Goal: Task Accomplishment & Management: Use online tool/utility

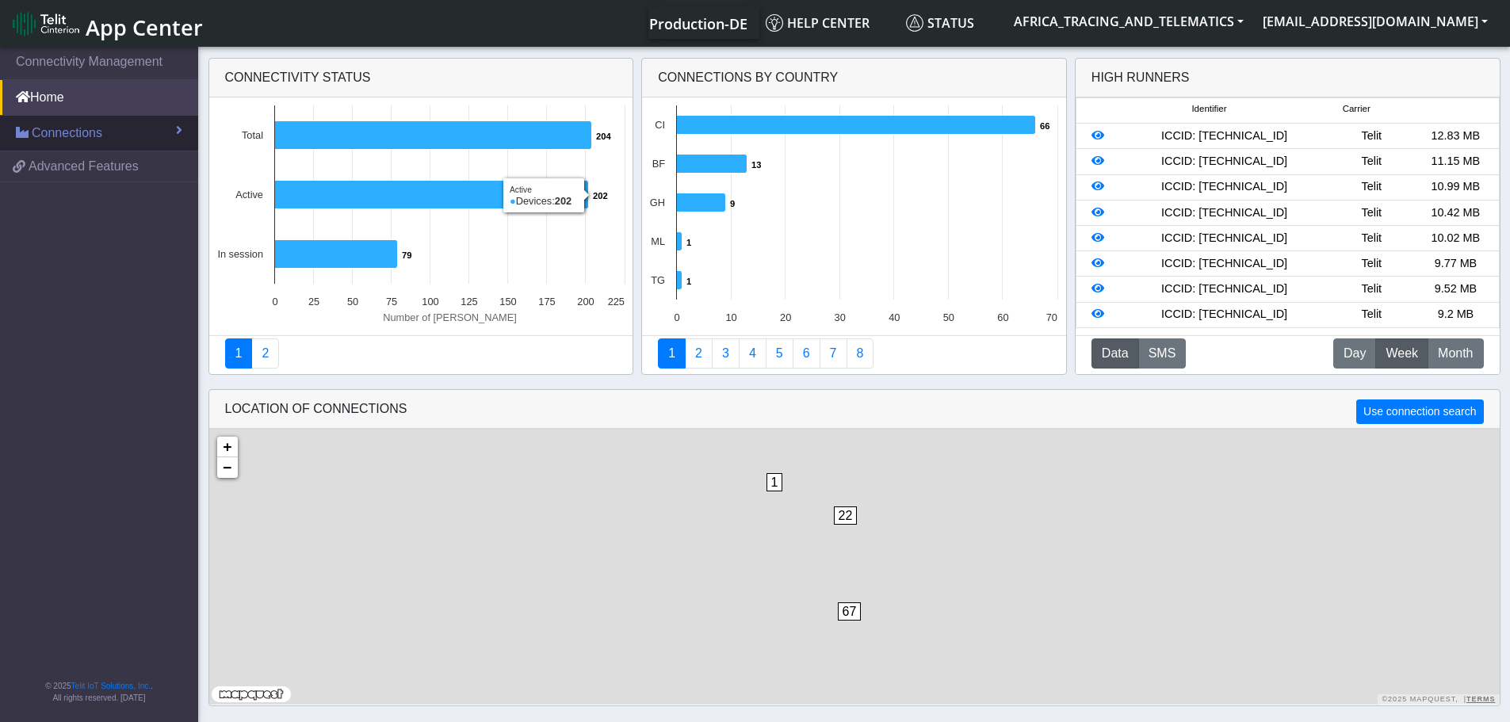
click at [64, 136] on span "Connections" at bounding box center [67, 133] width 71 height 19
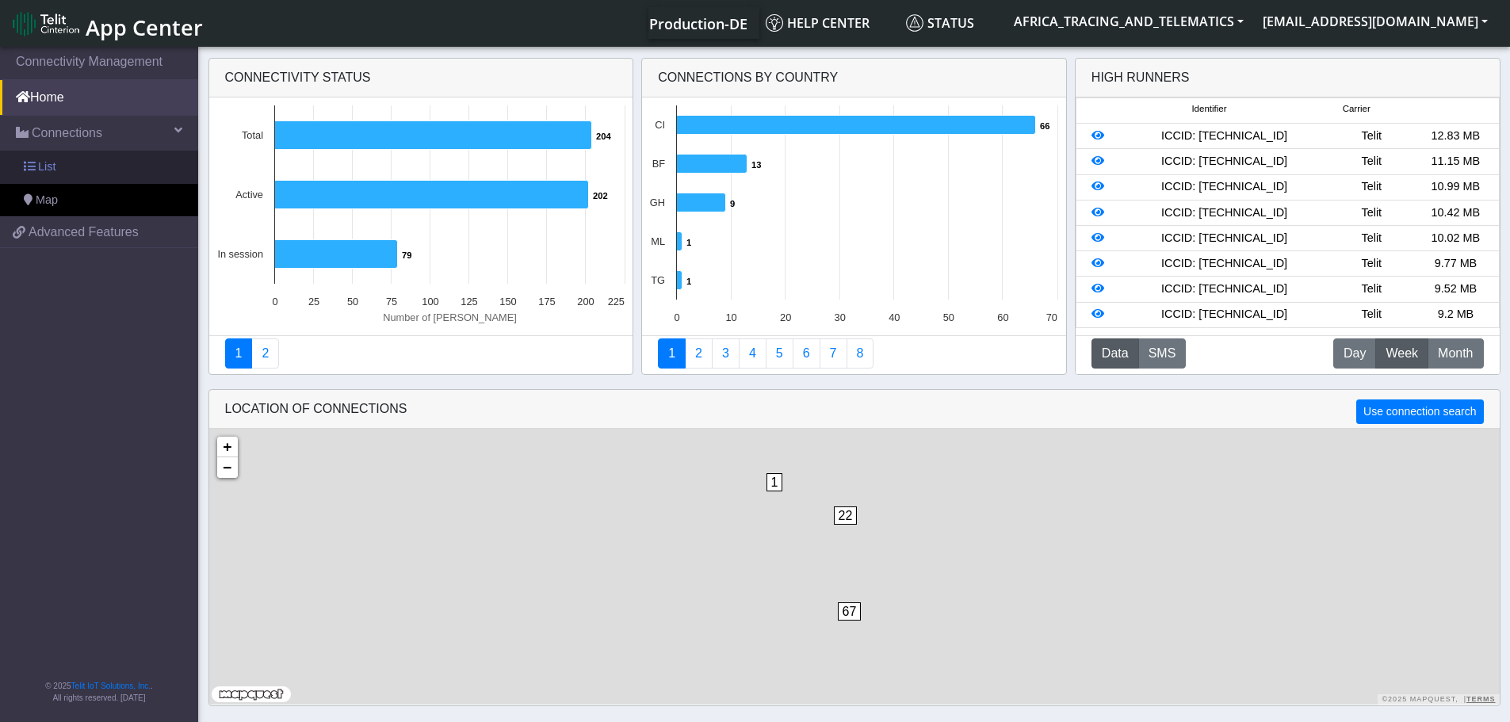
click at [69, 168] on link "List" at bounding box center [99, 167] width 198 height 33
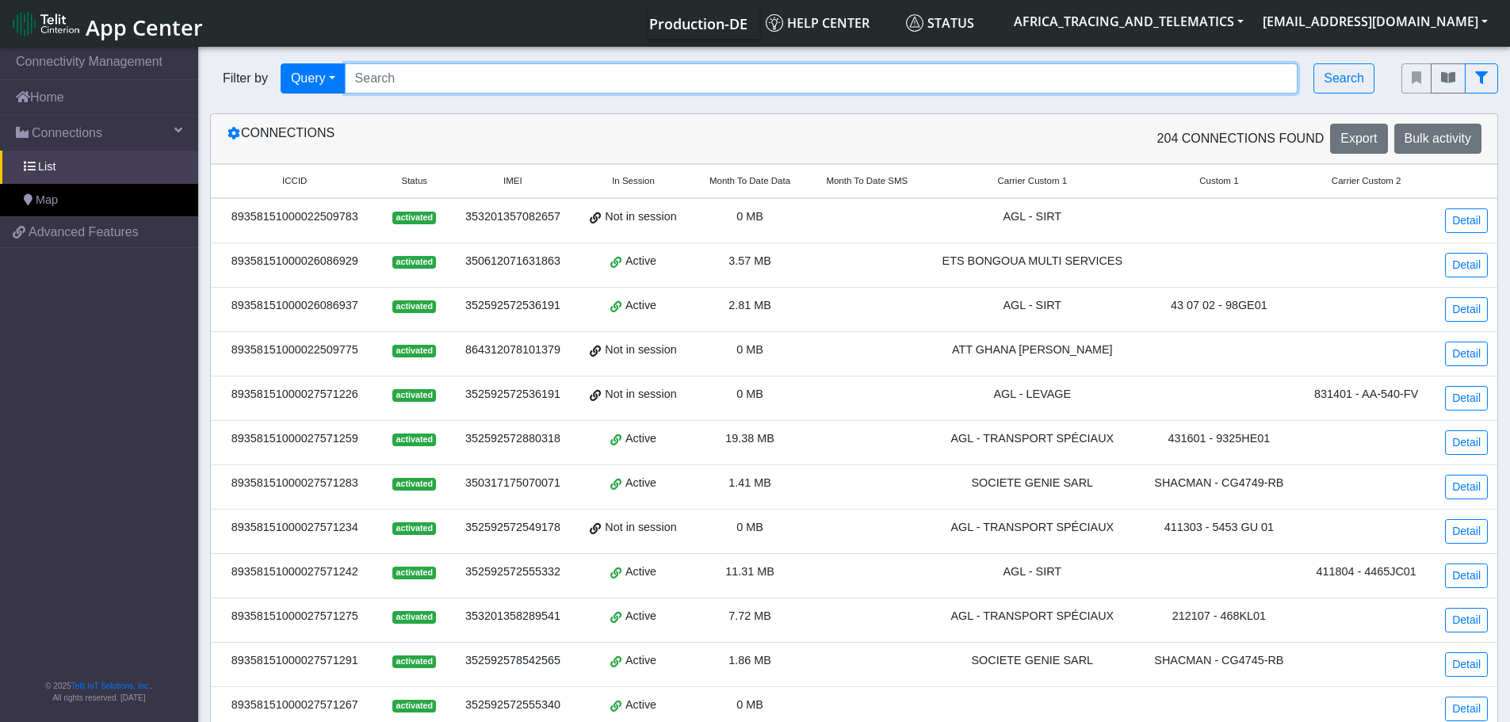
click at [641, 67] on input "Search..." at bounding box center [821, 78] width 953 height 30
paste input "89358151000027572224"
type input "89358151000027572224"
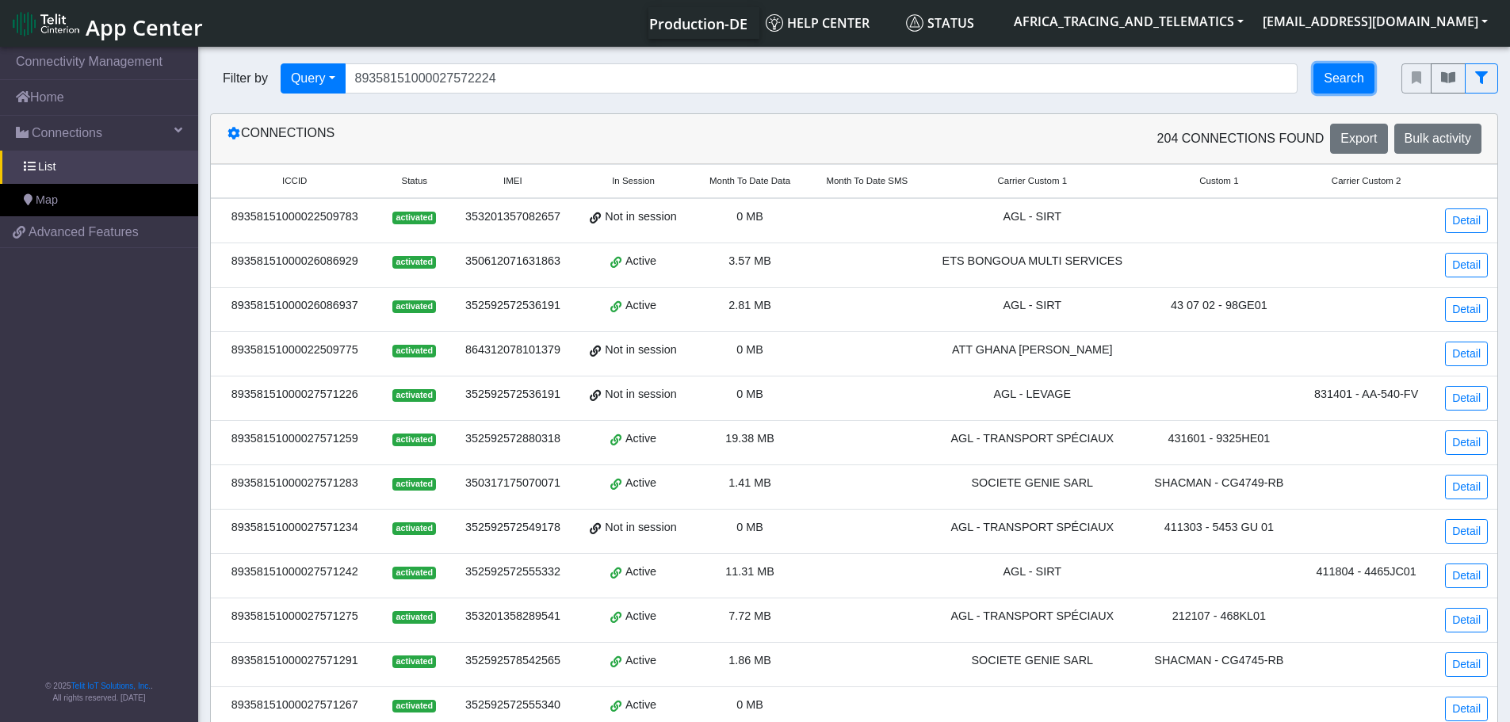
click at [1342, 78] on button "Search" at bounding box center [1343, 78] width 61 height 30
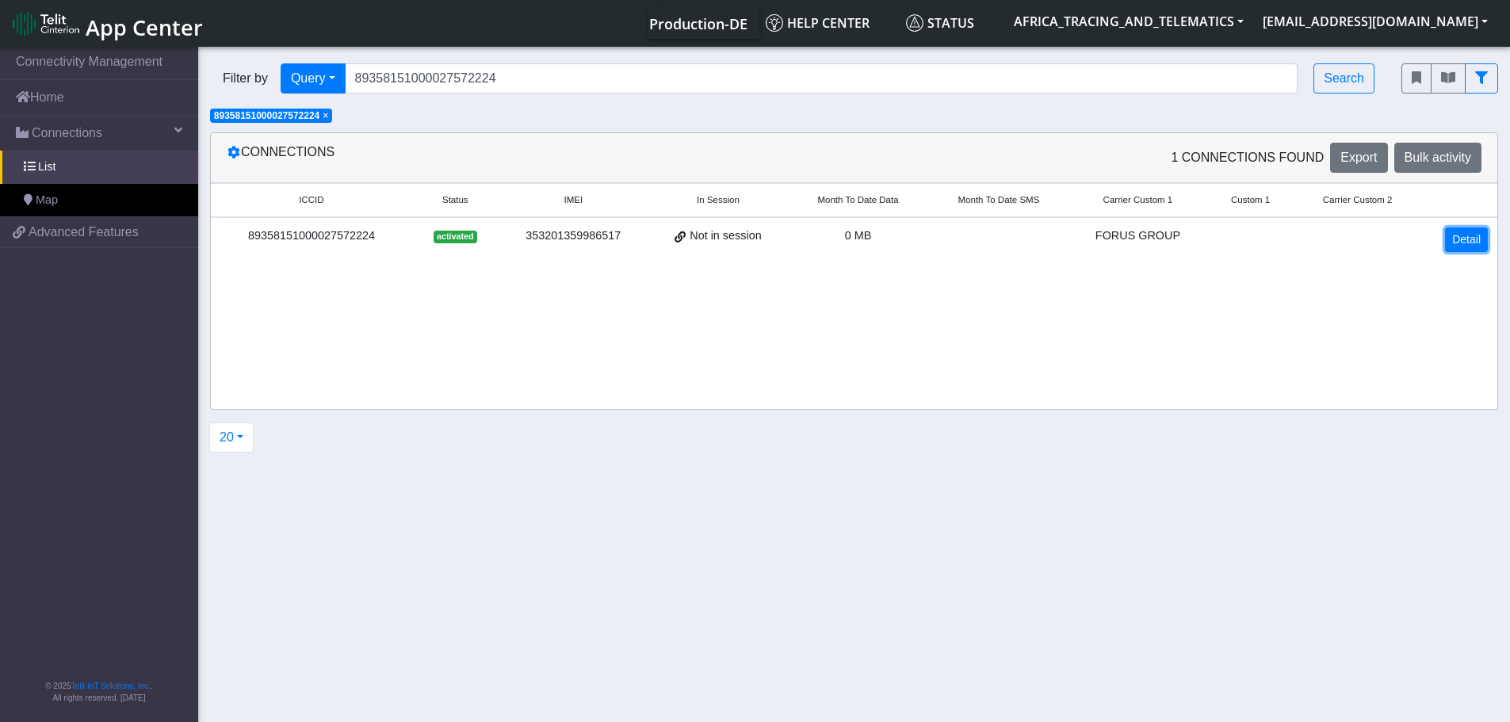
click at [1486, 238] on link "Detail" at bounding box center [1466, 239] width 43 height 25
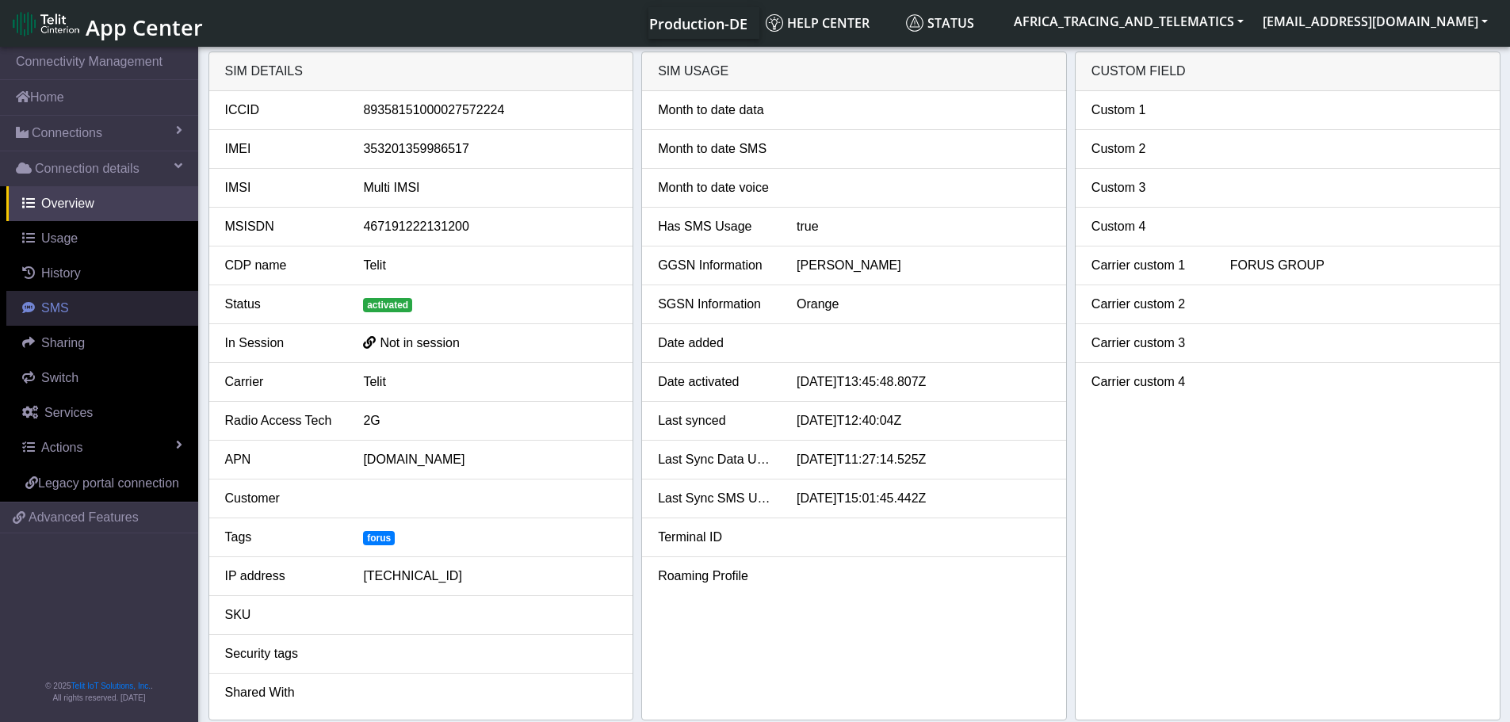
click at [74, 321] on link "SMS" at bounding box center [102, 308] width 192 height 35
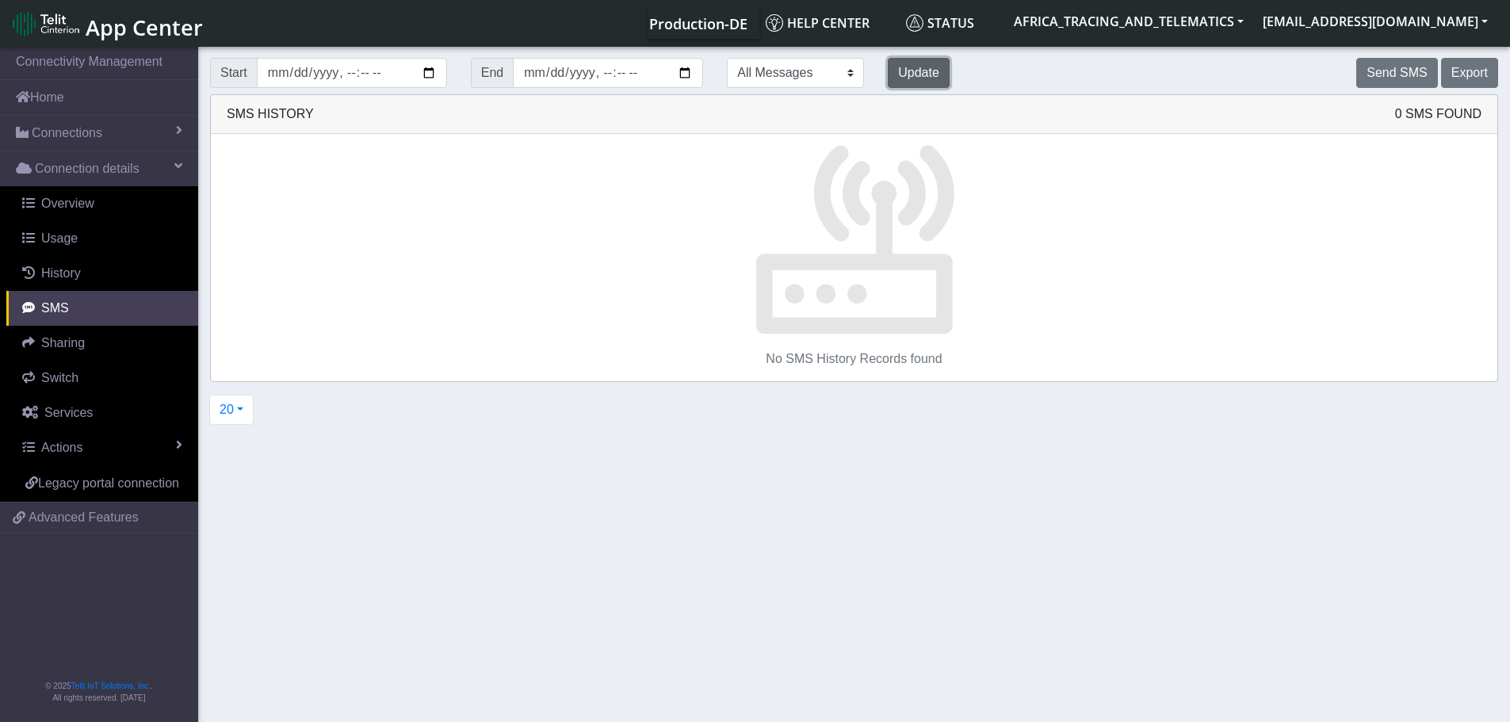
click at [888, 79] on button "Update" at bounding box center [919, 73] width 62 height 30
click at [1395, 72] on button "Send SMS" at bounding box center [1396, 73] width 81 height 30
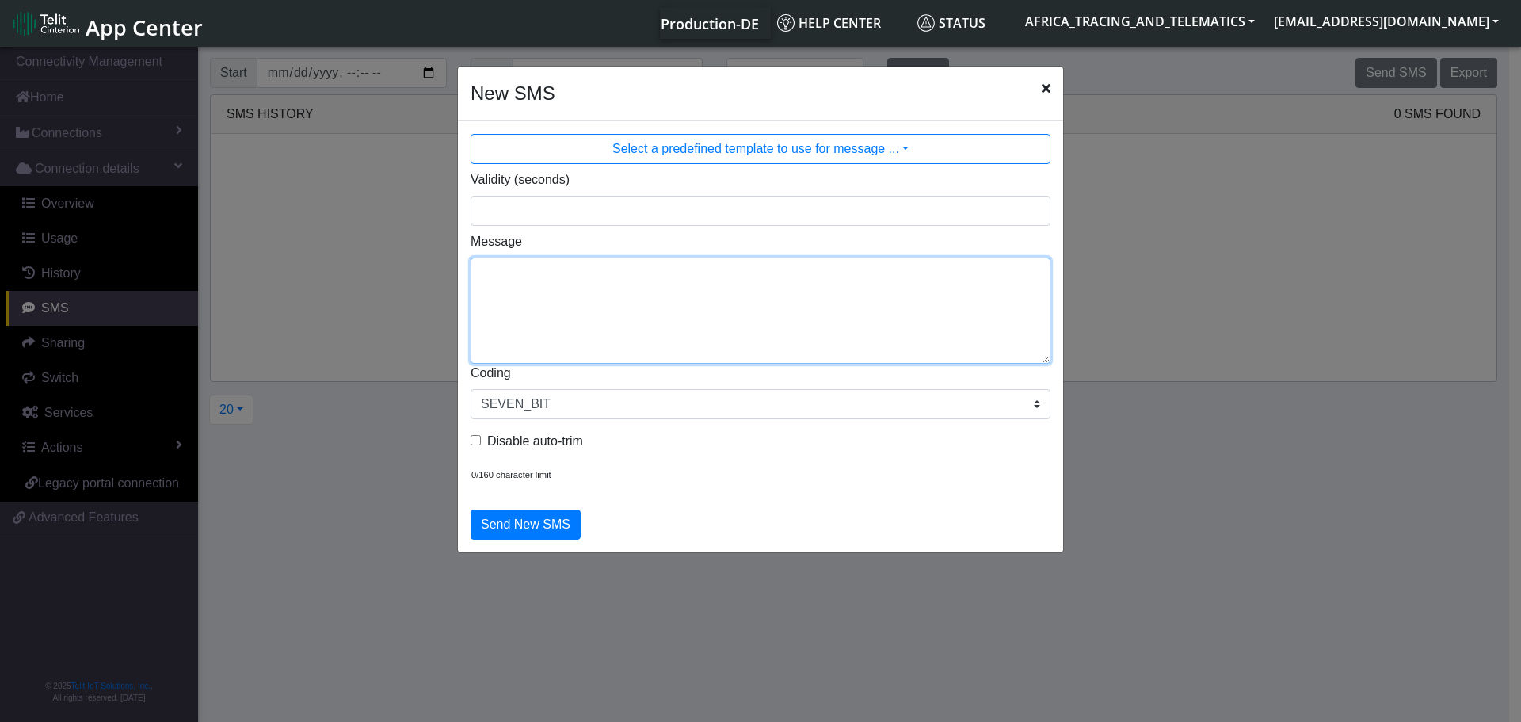
click at [720, 290] on textarea "Message" at bounding box center [761, 311] width 580 height 106
drag, startPoint x: 563, startPoint y: 268, endPoint x: 506, endPoint y: 287, distance: 60.1
click at [506, 287] on textarea "F M cpureset" at bounding box center [761, 311] width 580 height 106
type textarea "F M ggps"
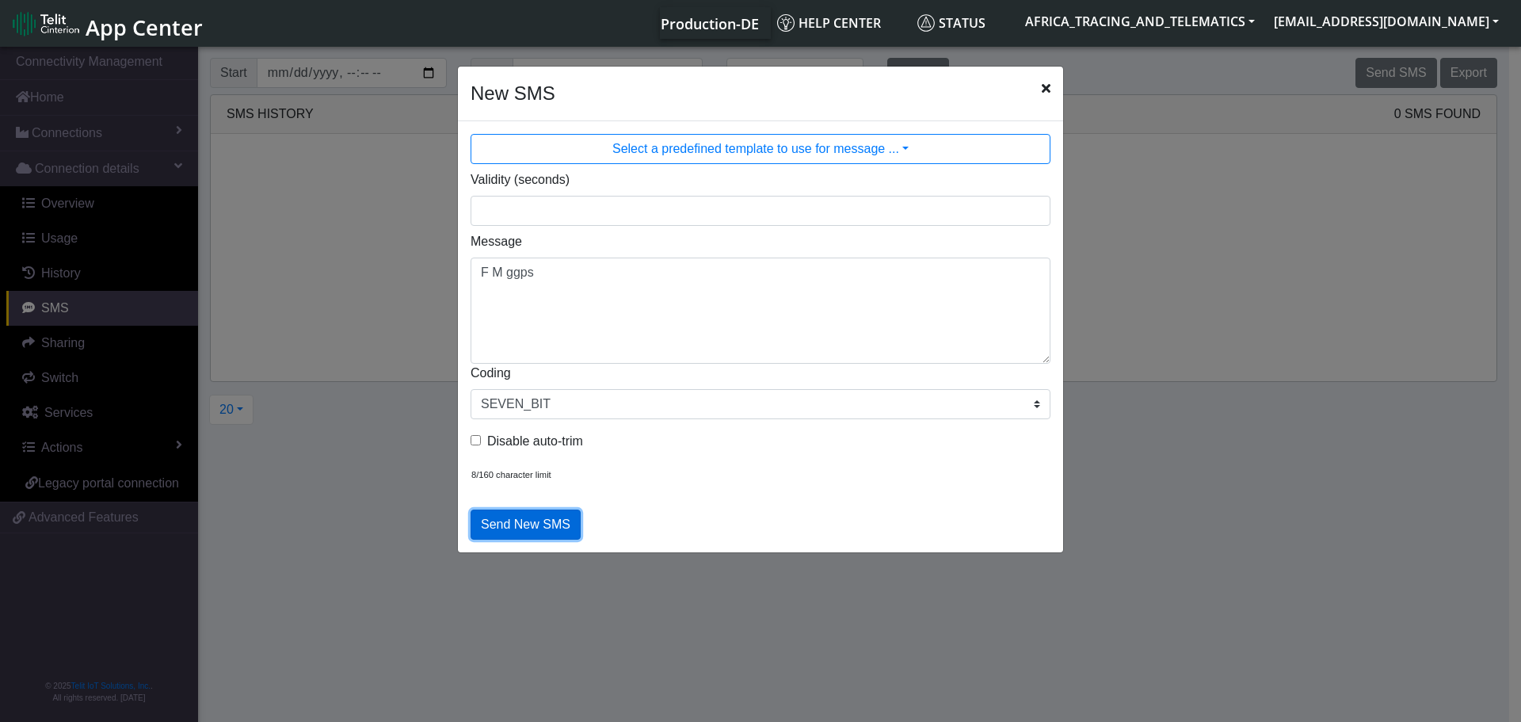
click at [518, 526] on button "Send New SMS" at bounding box center [526, 525] width 110 height 30
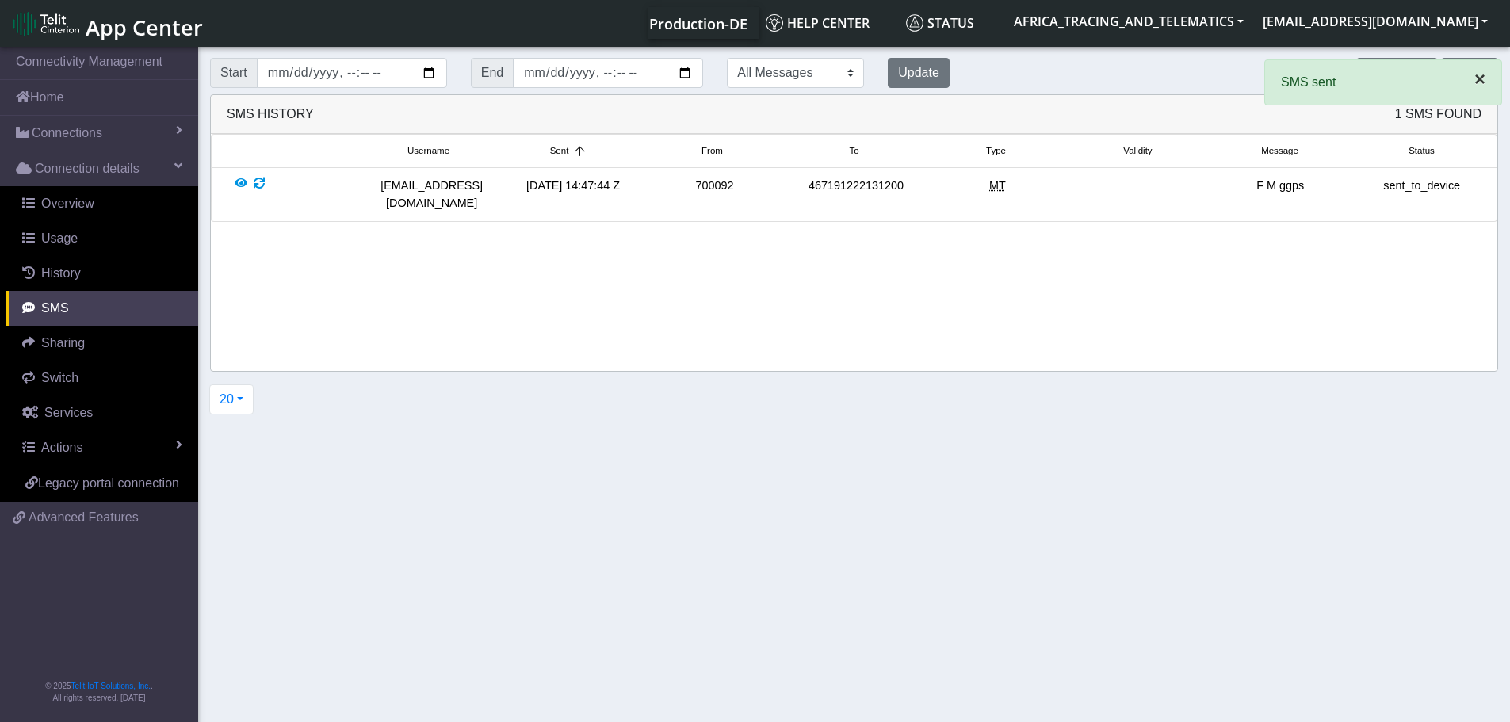
click at [1481, 74] on span "×" at bounding box center [1479, 78] width 11 height 21
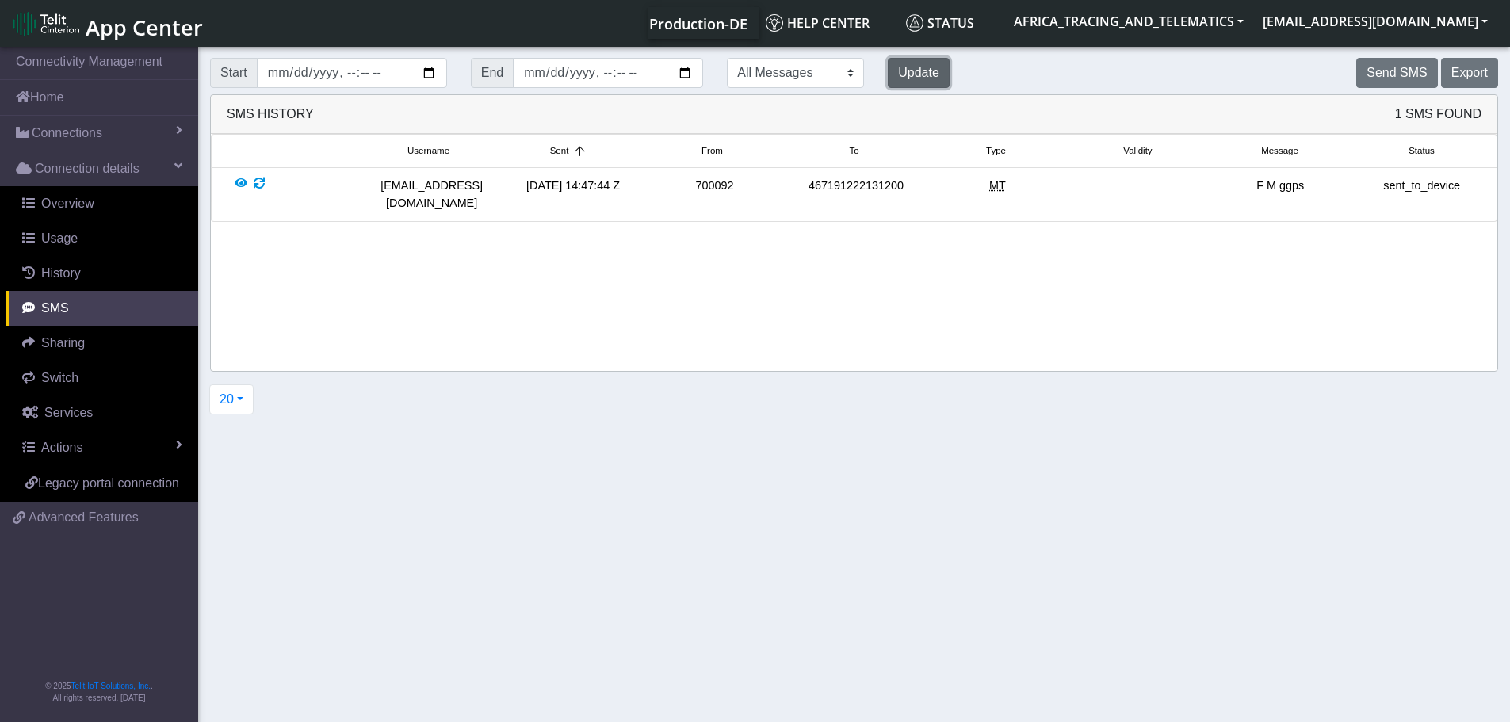
click at [888, 72] on button "Update" at bounding box center [919, 73] width 62 height 30
click at [888, 71] on button "Update" at bounding box center [919, 73] width 62 height 30
click at [888, 60] on button "Update" at bounding box center [919, 73] width 62 height 30
click at [888, 66] on button "Update" at bounding box center [919, 73] width 62 height 30
click at [888, 71] on button "Update" at bounding box center [919, 73] width 62 height 30
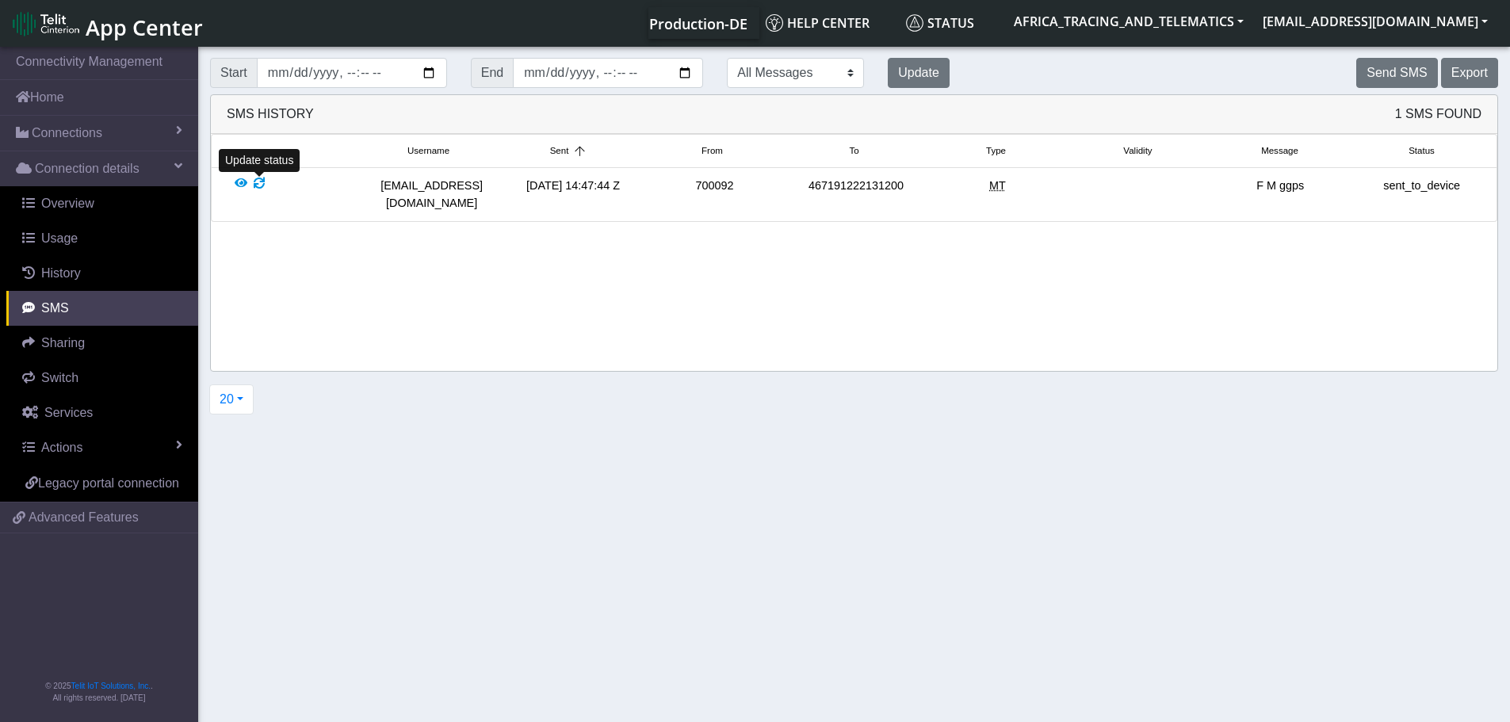
click at [258, 180] on div at bounding box center [259, 195] width 11 height 34
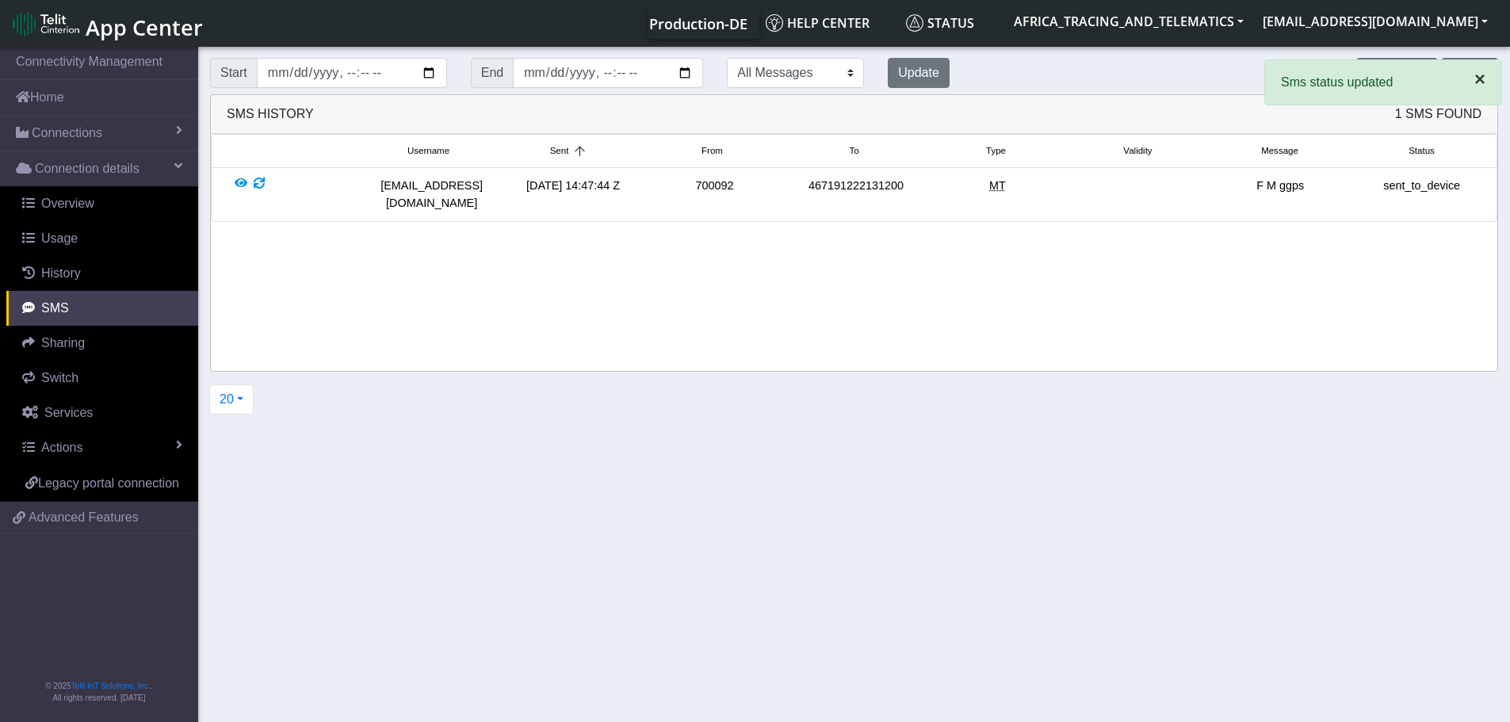
click at [1476, 77] on span "×" at bounding box center [1479, 78] width 11 height 21
click at [857, 55] on div "Start End All Messages Mobile Originated Mobile Terminated Update" at bounding box center [579, 73] width 763 height 43
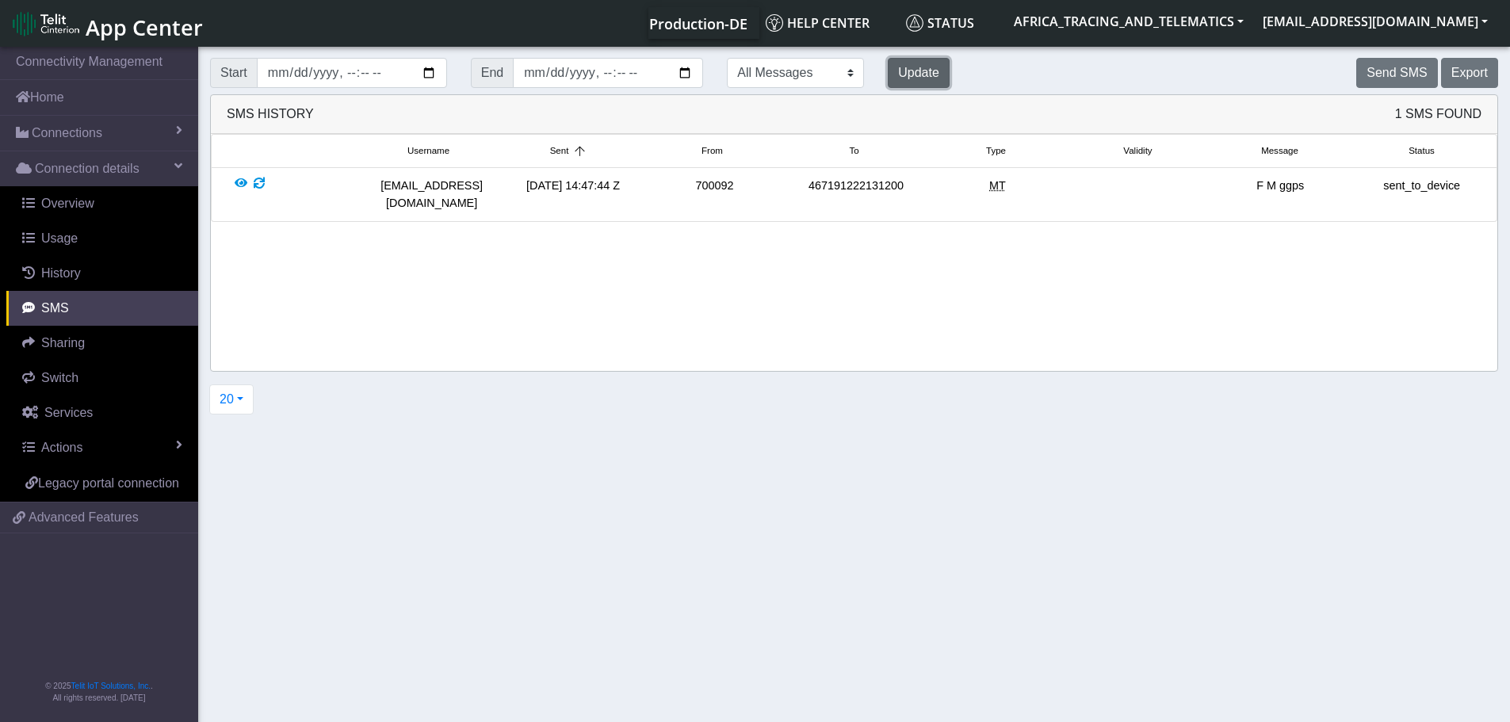
click at [888, 71] on button "Update" at bounding box center [919, 73] width 62 height 30
click at [888, 63] on button "Update" at bounding box center [919, 73] width 62 height 30
click at [888, 65] on button "Update" at bounding box center [919, 73] width 62 height 30
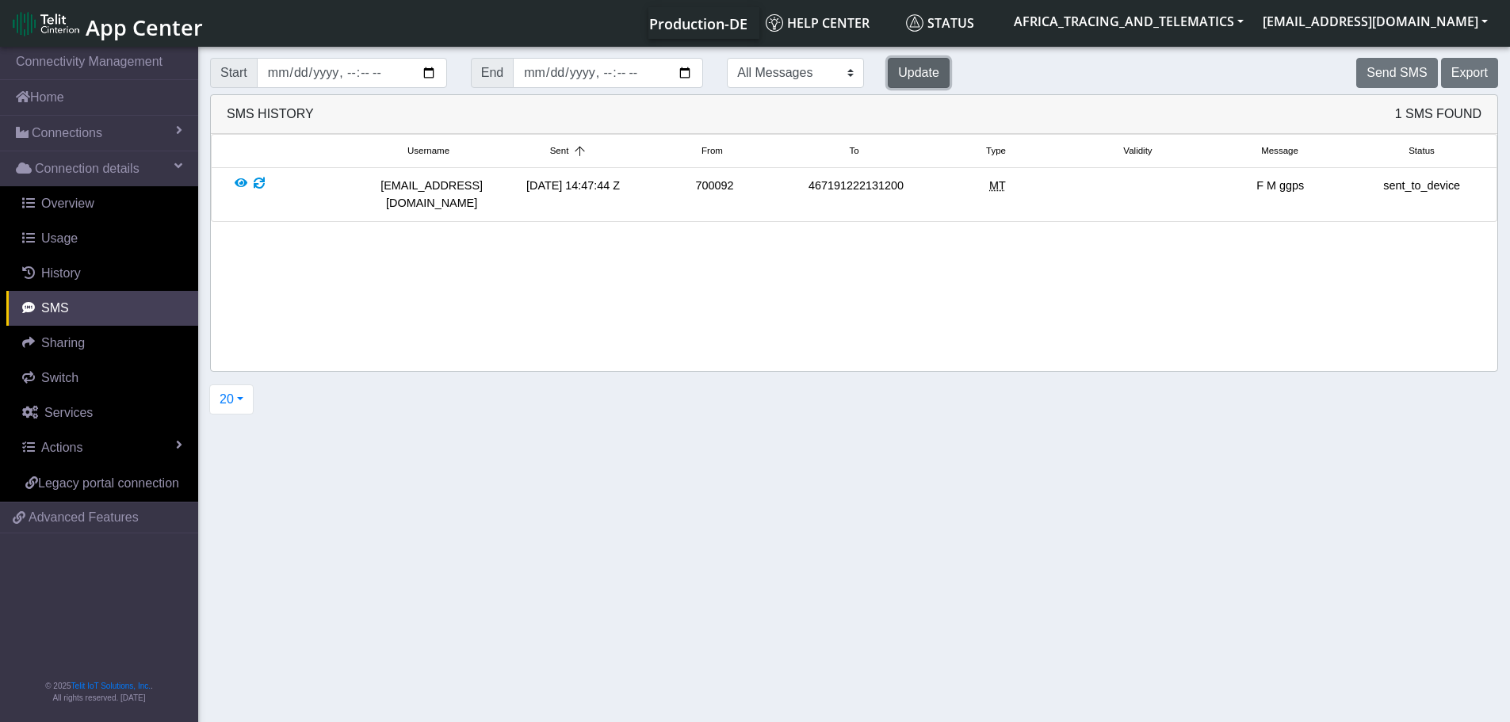
click at [888, 65] on button "Update" at bounding box center [919, 73] width 62 height 30
click at [263, 116] on div "SMS History 1 SMS Found" at bounding box center [854, 114] width 1286 height 39
click at [236, 119] on div "SMS History 1 SMS Found" at bounding box center [854, 114] width 1286 height 39
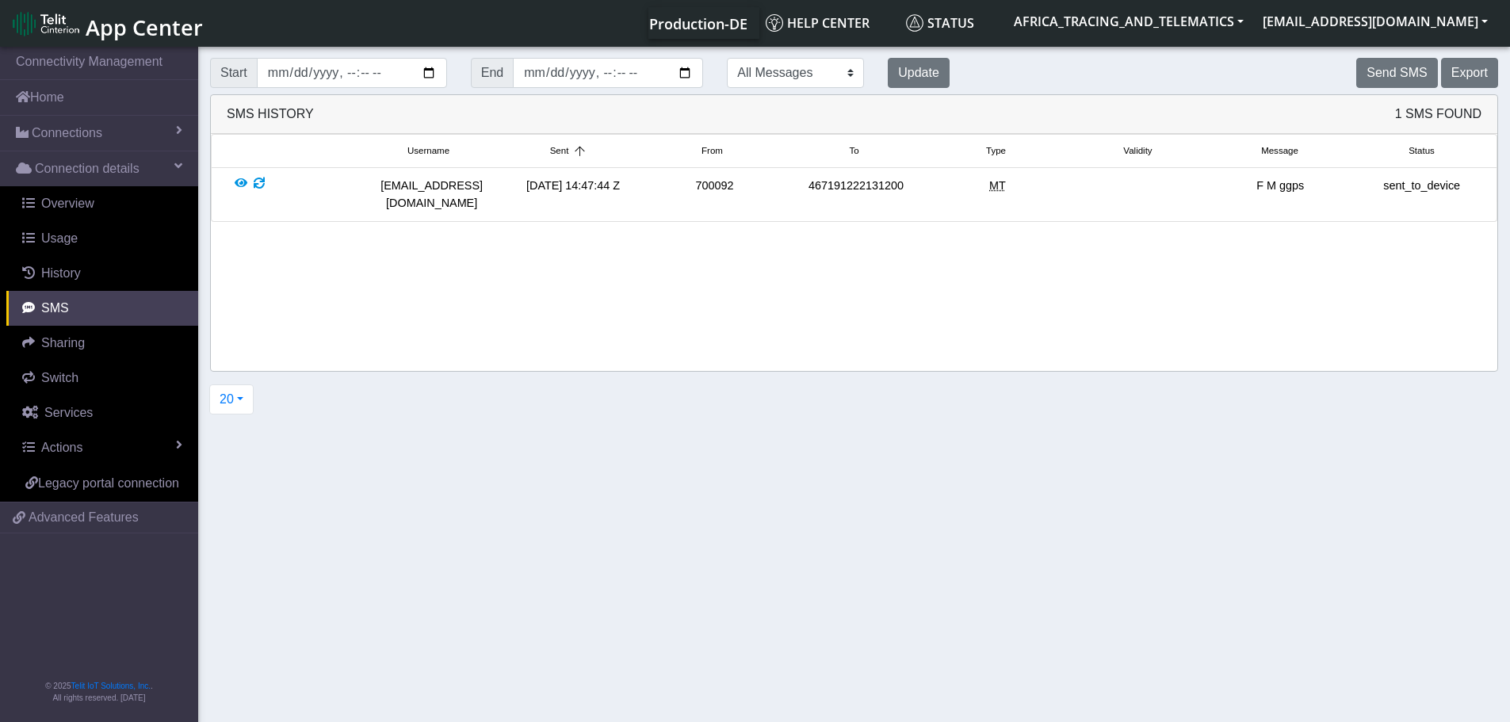
click at [281, 120] on div "SMS History 1 SMS Found" at bounding box center [854, 114] width 1286 height 39
click at [1468, 114] on span "1 SMS Found" at bounding box center [1438, 114] width 86 height 19
click at [888, 67] on button "Update" at bounding box center [919, 73] width 62 height 30
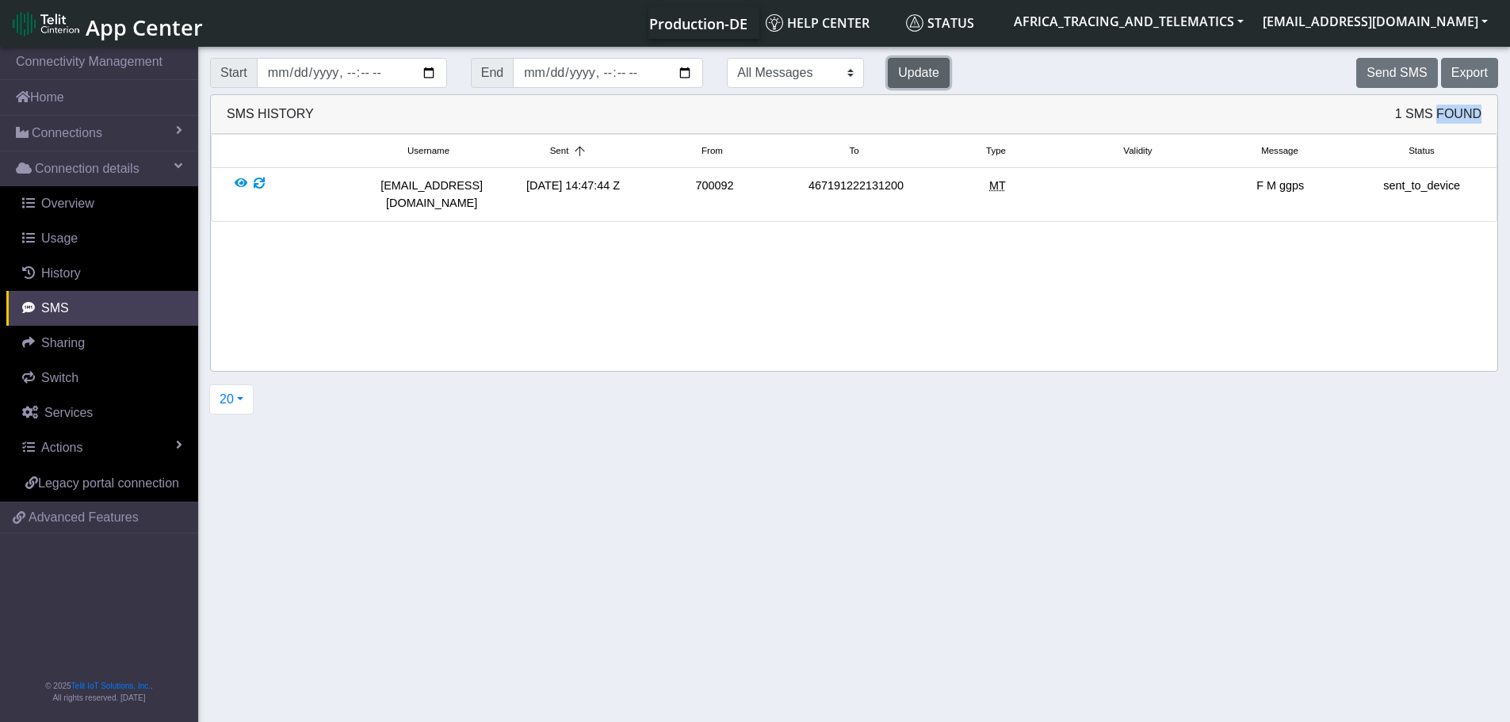
click at [888, 67] on button "Update" at bounding box center [919, 73] width 62 height 30
click at [1411, 63] on button "Send SMS" at bounding box center [1396, 73] width 81 height 30
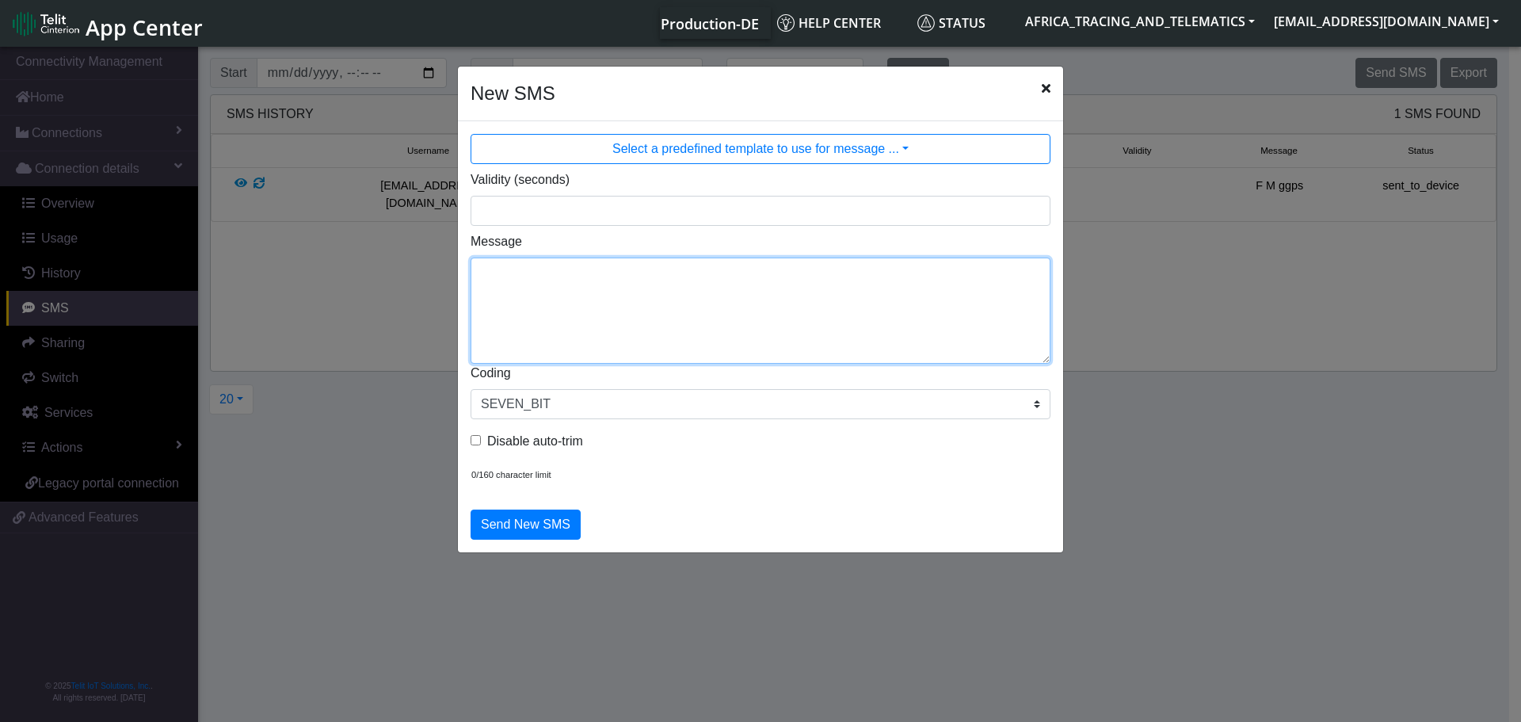
click at [627, 300] on textarea "Message" at bounding box center [761, 311] width 580 height 106
type textarea "F M cpureset"
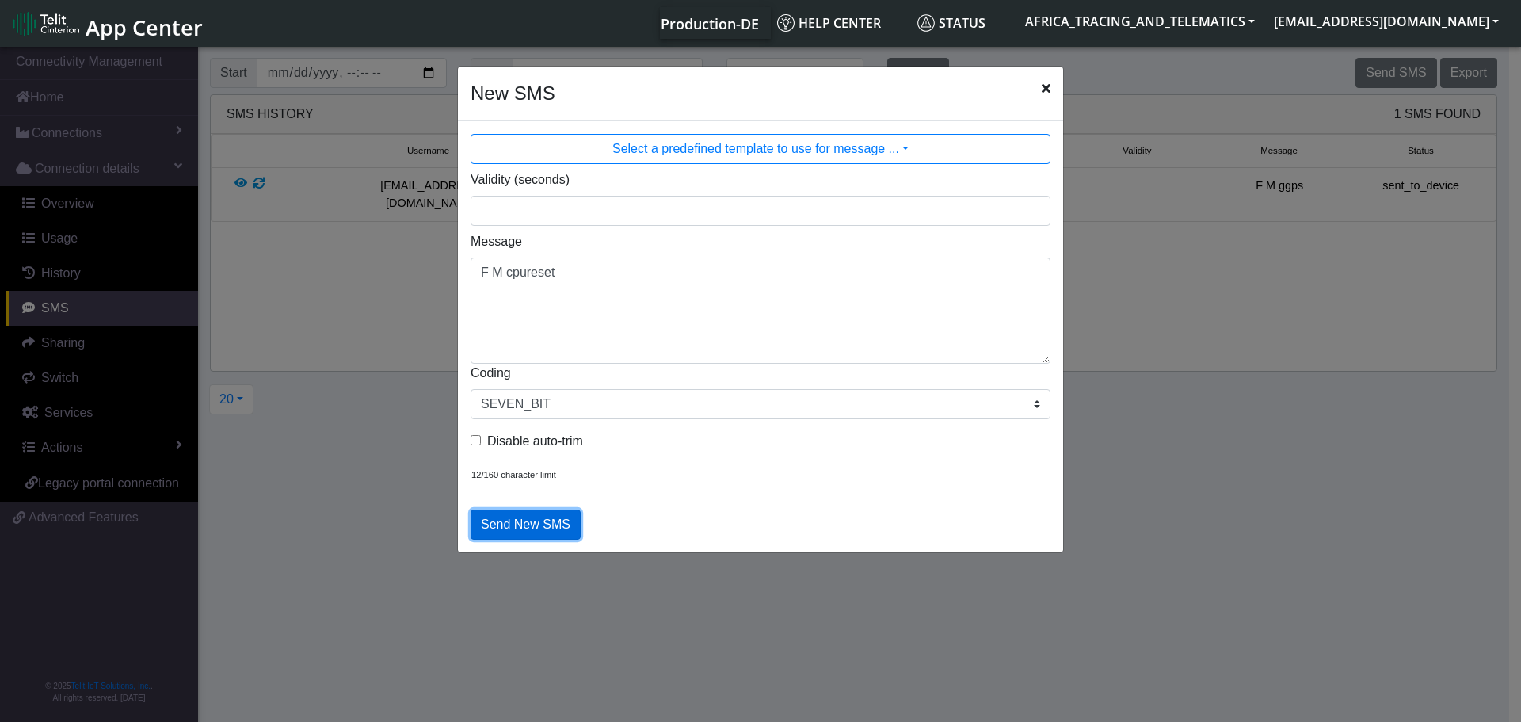
click at [545, 520] on button "Send New SMS" at bounding box center [526, 525] width 110 height 30
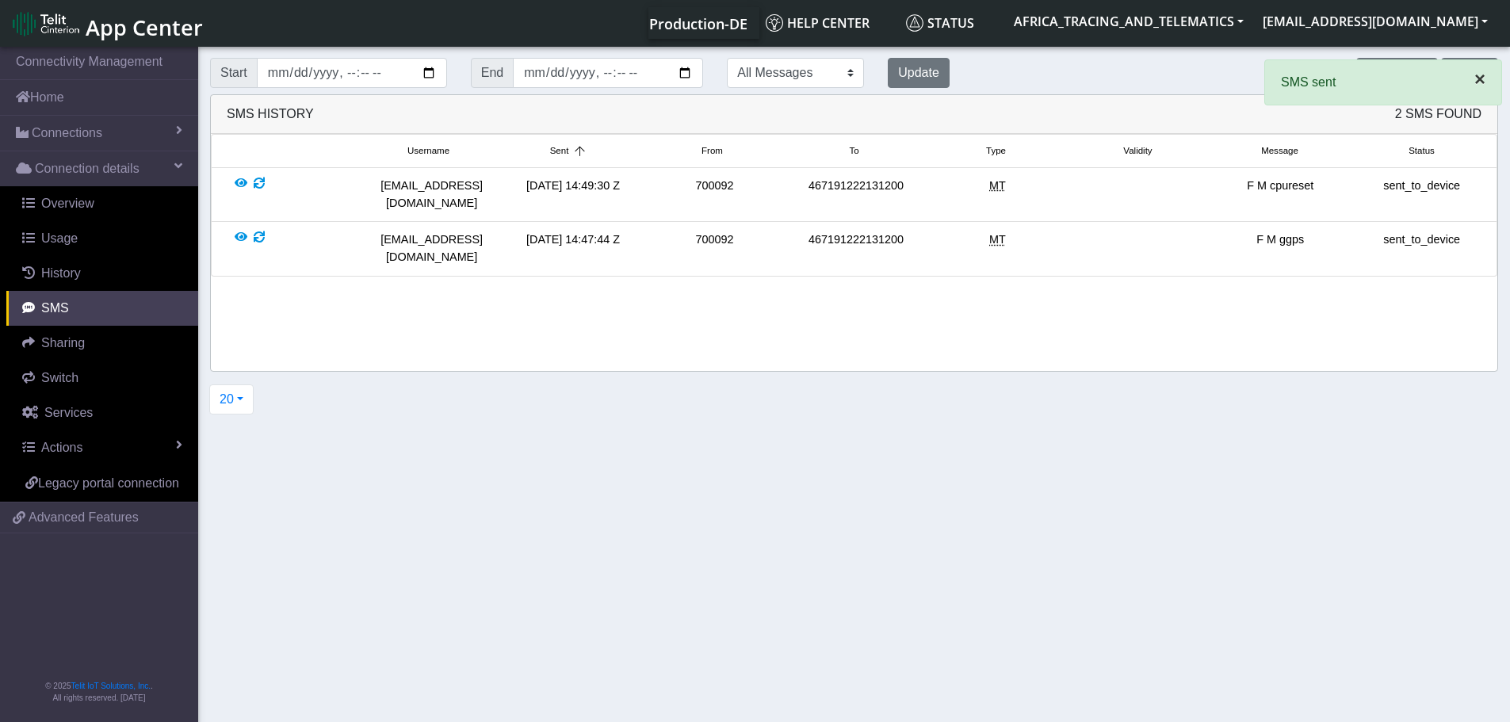
click at [1479, 78] on span "×" at bounding box center [1479, 78] width 11 height 21
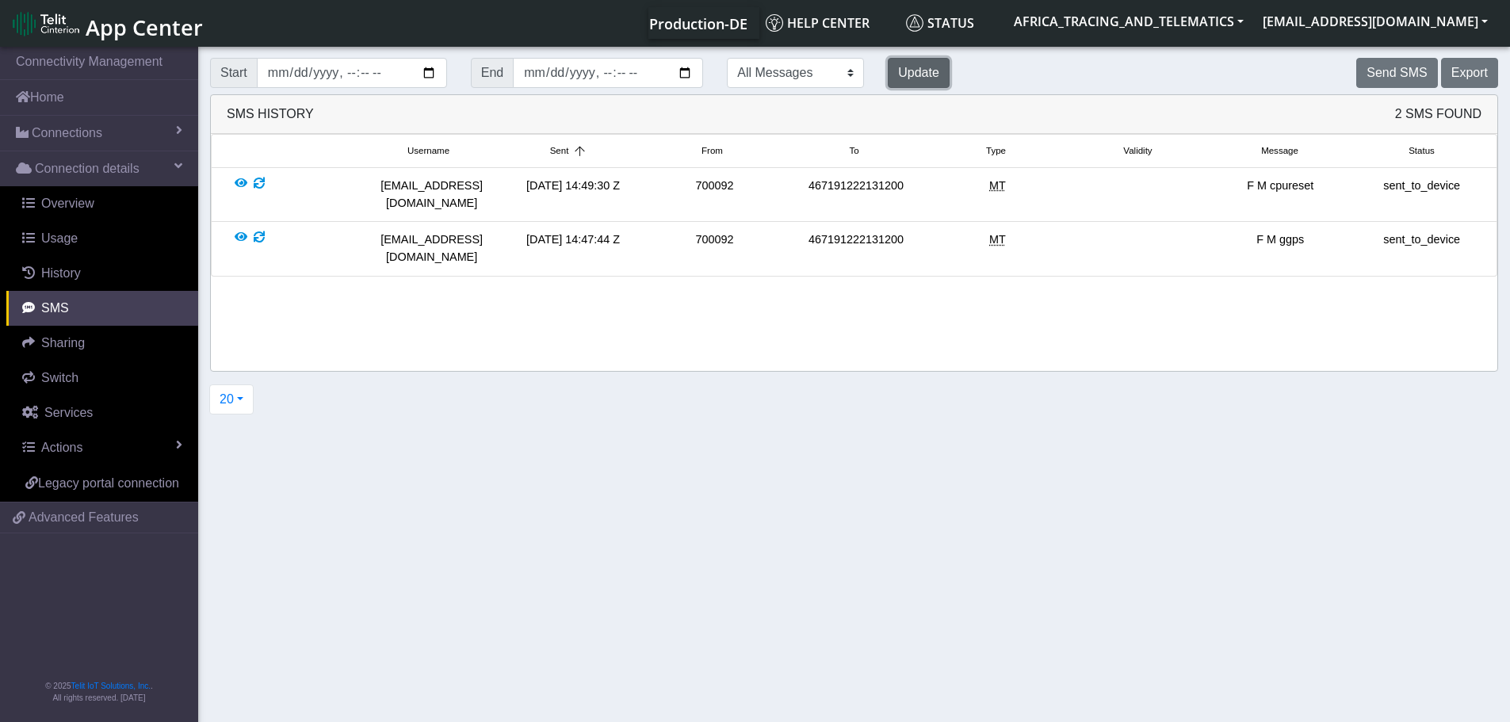
click at [888, 74] on button "Update" at bounding box center [919, 73] width 62 height 30
